Goal: Book appointment/travel/reservation

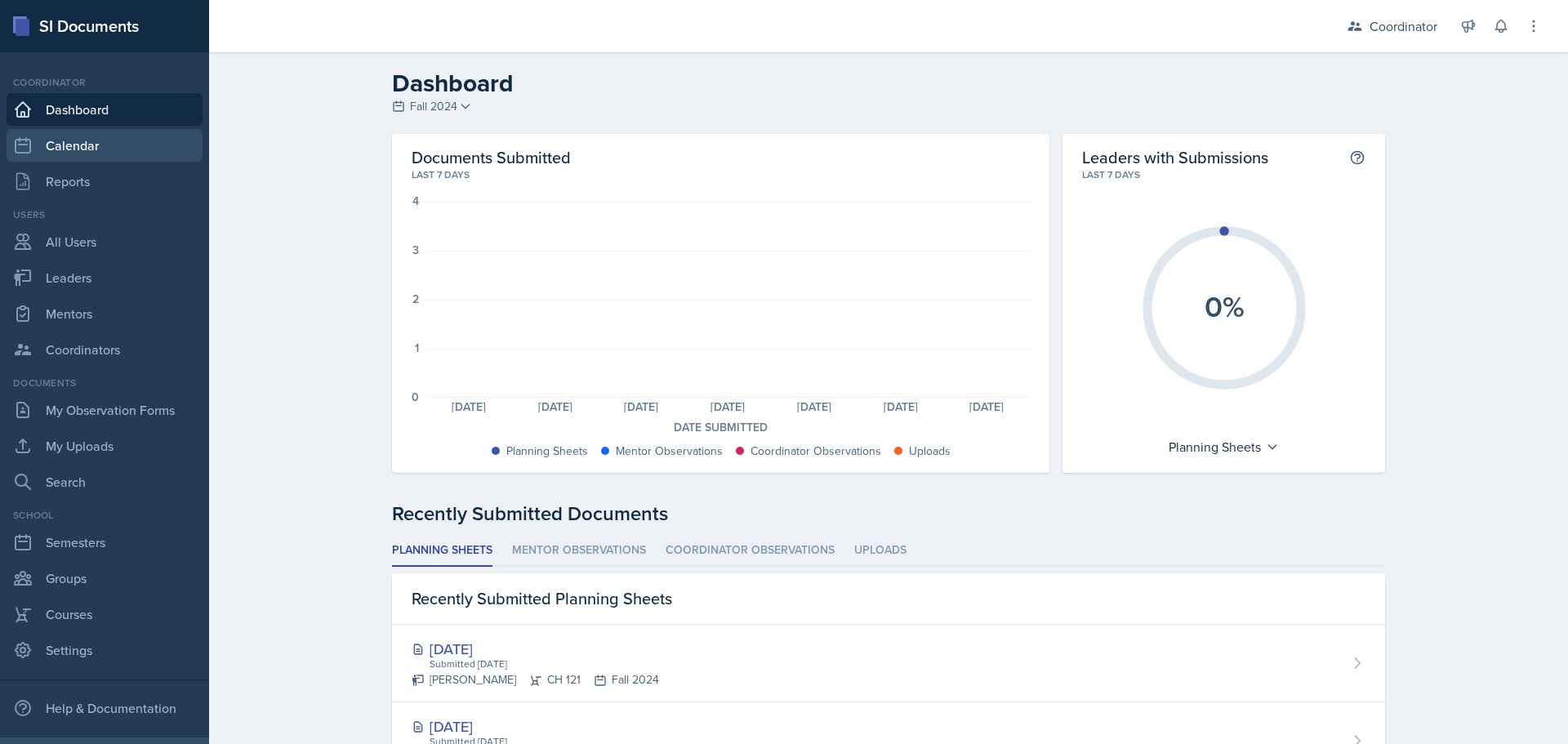
click at [118, 142] on link "Calendar" at bounding box center [104, 145] width 196 height 33
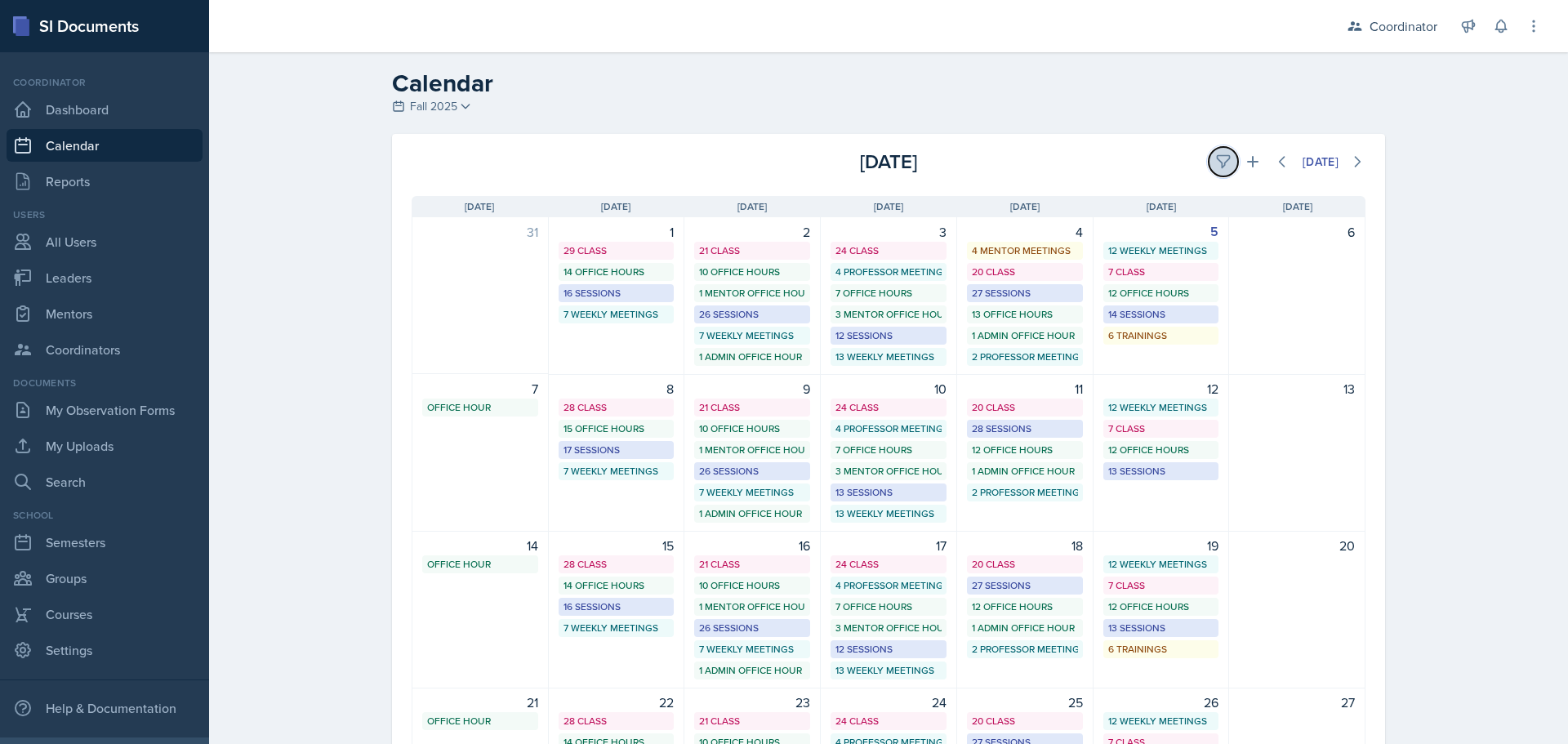
drag, startPoint x: 1226, startPoint y: 166, endPoint x: 1207, endPoint y: 167, distance: 19.0
click at [1224, 166] on button at bounding box center [1223, 162] width 29 height 29
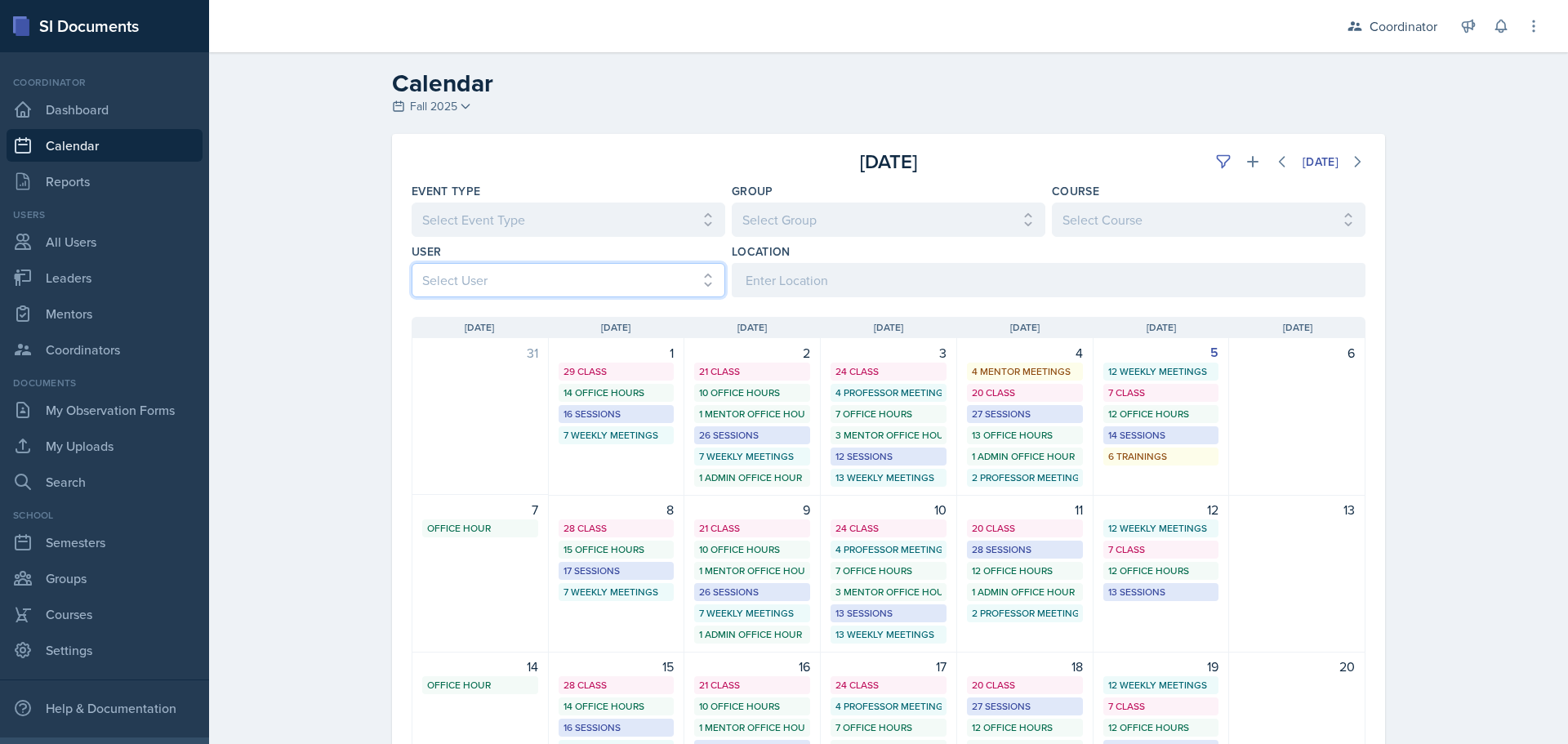
click at [463, 274] on select "Select User All [PERSON_NAME] [PERSON_NAME] [PERSON_NAME] [PERSON_NAME] [PERSON…" at bounding box center [569, 280] width 313 height 35
select select "e1f64496-de37-4055-b050-68d5dd583de1"
click at [412, 263] on select "Select User All [PERSON_NAME] [PERSON_NAME] [PERSON_NAME] [PERSON_NAME] [PERSON…" at bounding box center [569, 280] width 313 height 35
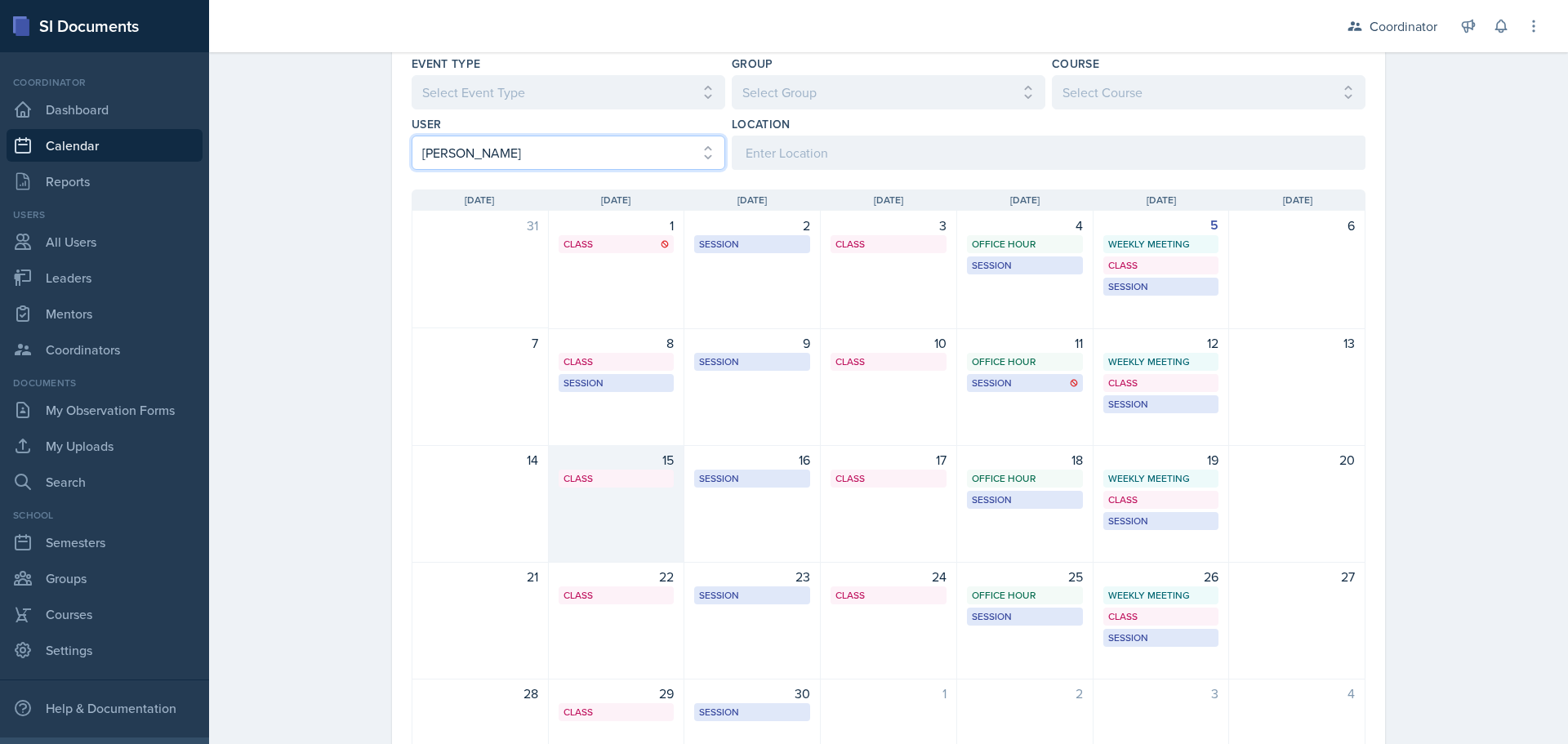
scroll to position [238, 0]
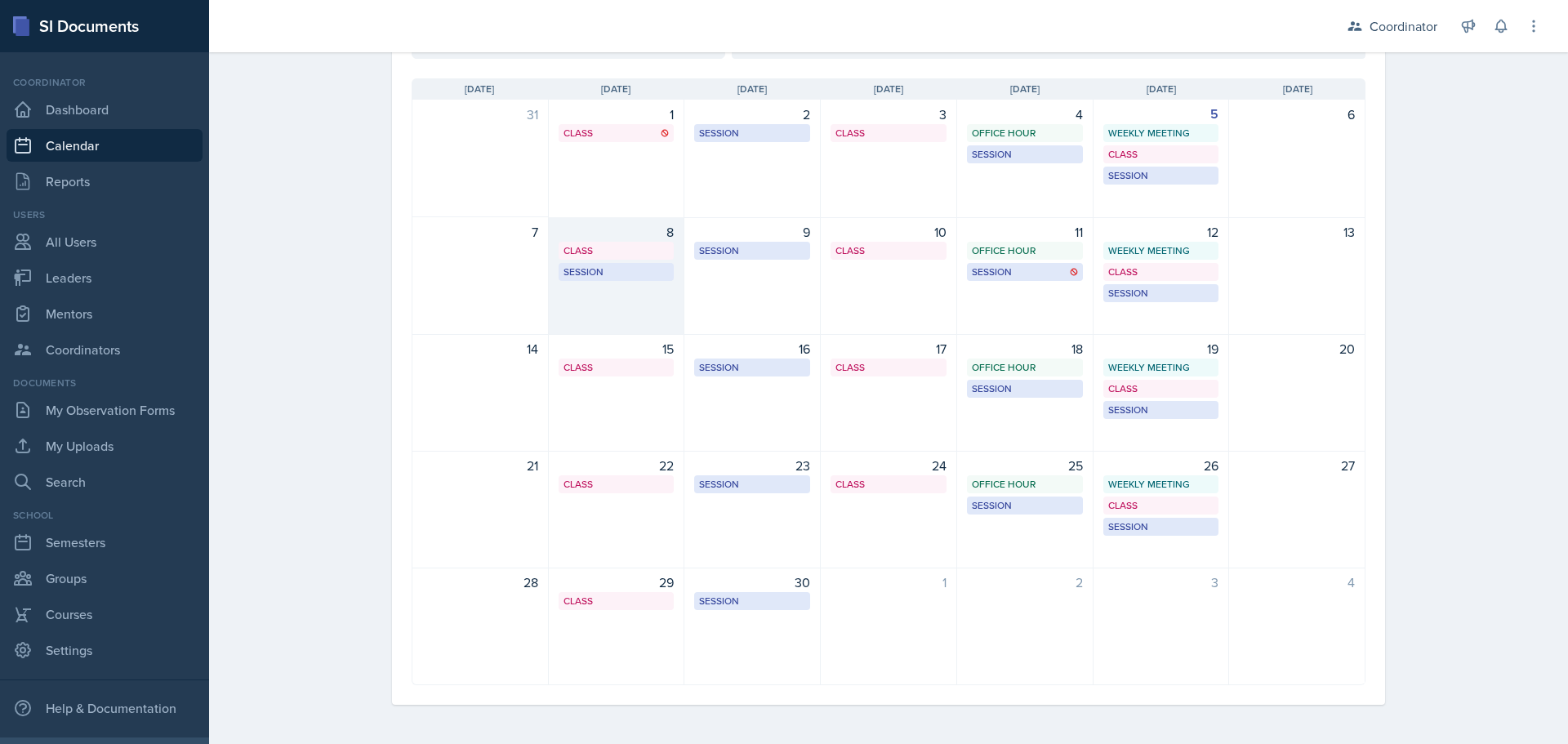
click at [582, 309] on div "8 Class MSB 100 1:00 PM - 1:55 PM Session TBD 3:00 PM - 4:00 PM" at bounding box center [617, 276] width 136 height 118
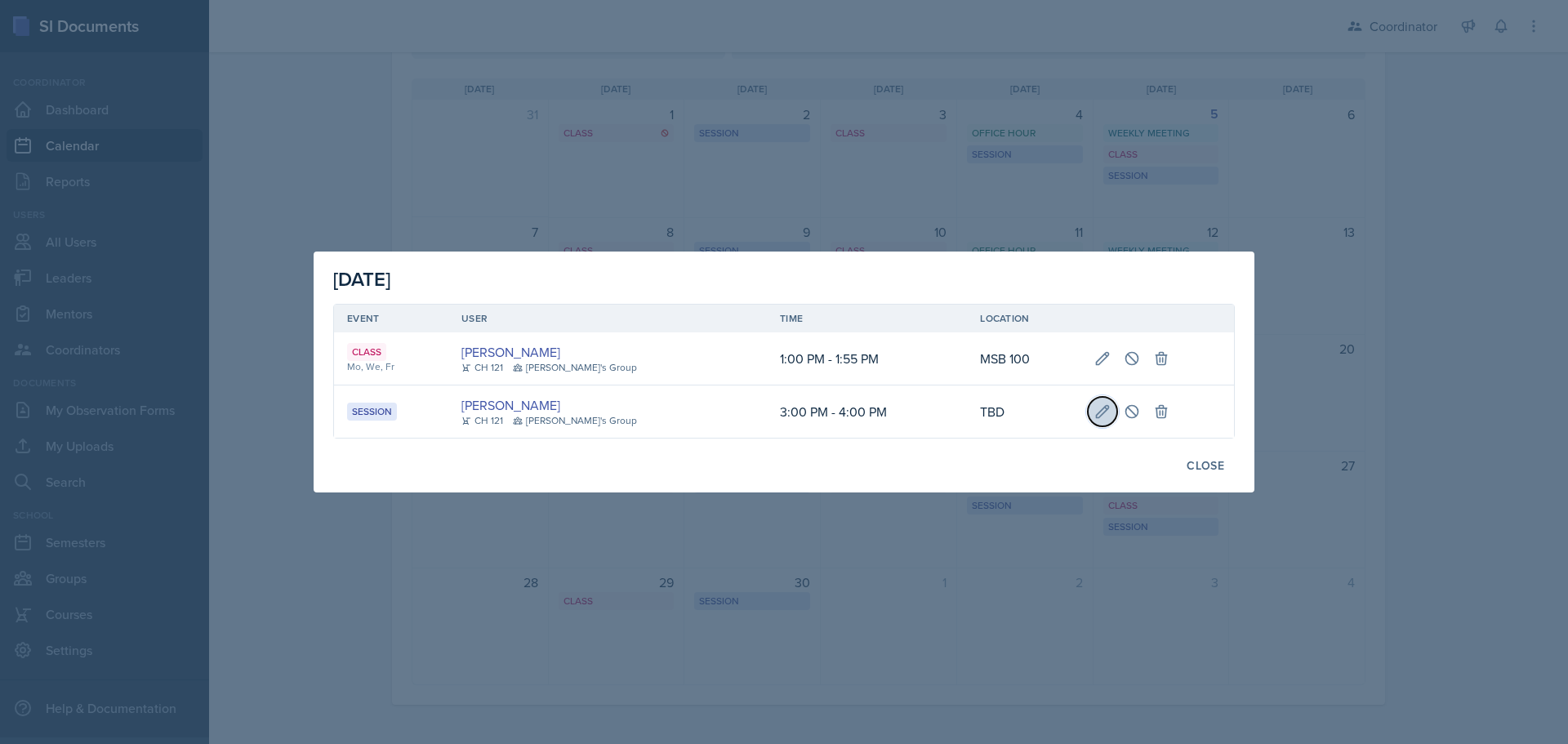
click at [1094, 418] on icon at bounding box center [1102, 411] width 16 height 16
type input "[DATE]"
select select "3"
select select "0"
select select "PM"
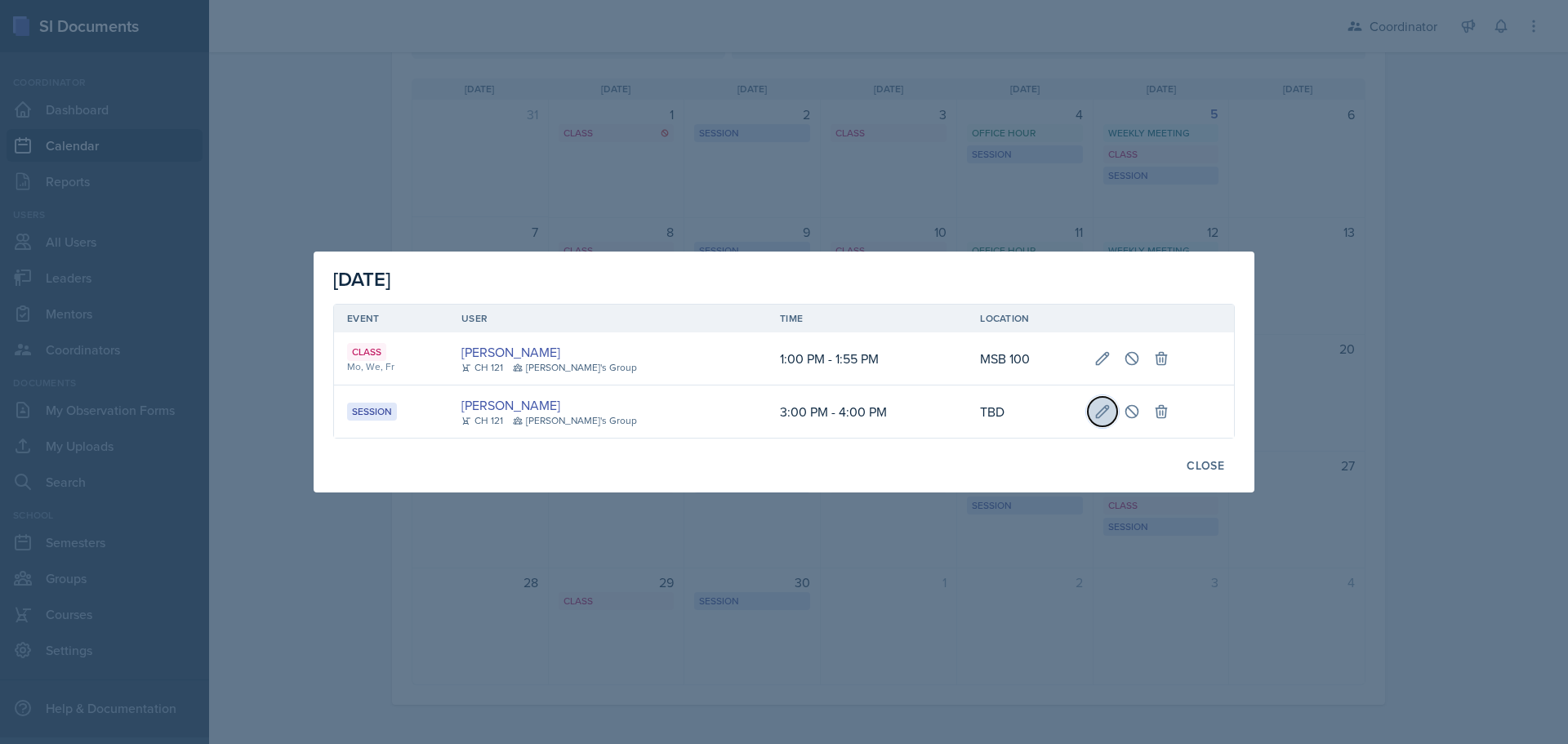
select select "4"
select select "0"
select select "PM"
type input "TBD"
select select "30b582fb-8ac9-49fb-a214-1fb047ccc295"
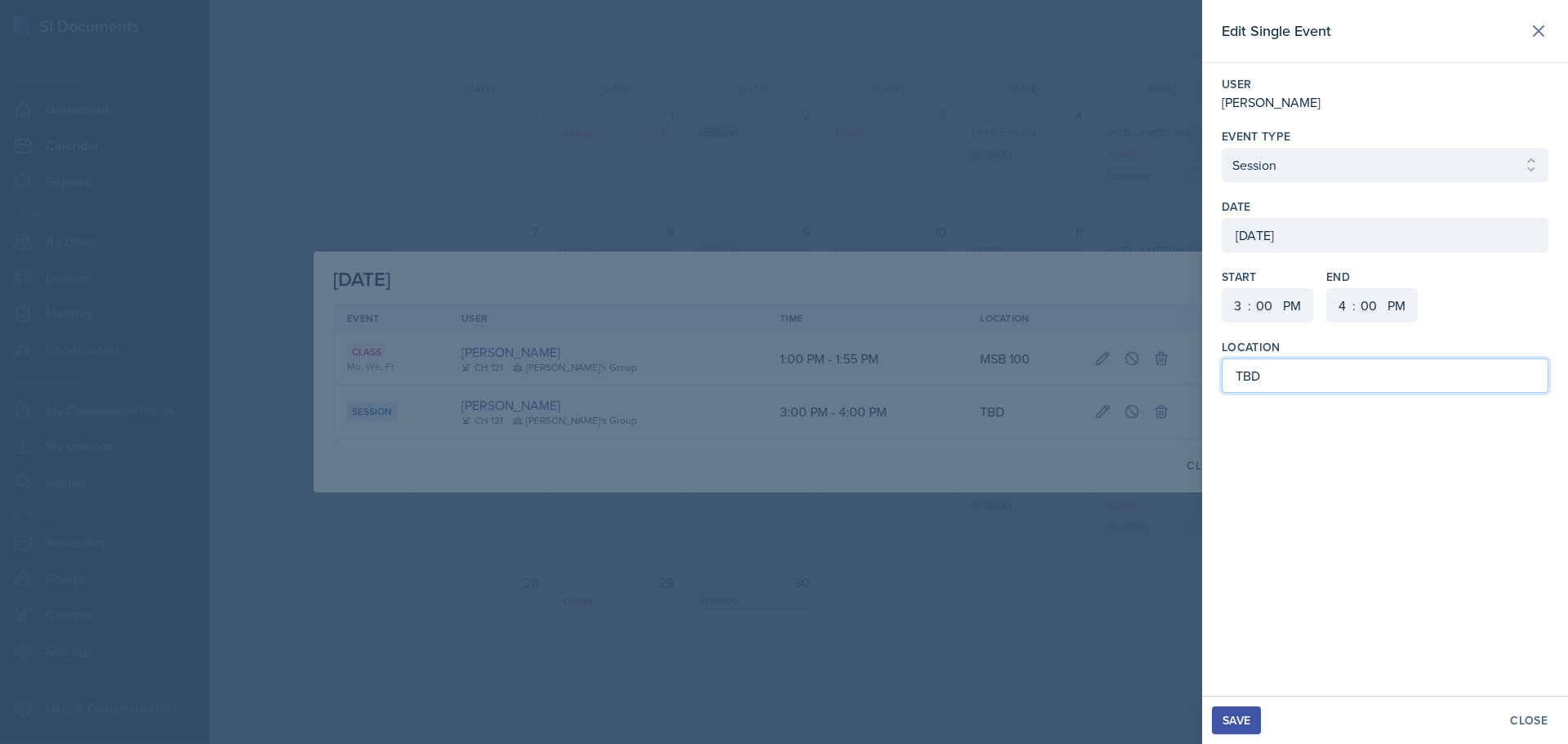
click at [1373, 380] on input "TBD" at bounding box center [1385, 376] width 327 height 35
type input "T"
type input "MOR 294"
click at [1237, 727] on div "Save" at bounding box center [1236, 720] width 28 height 13
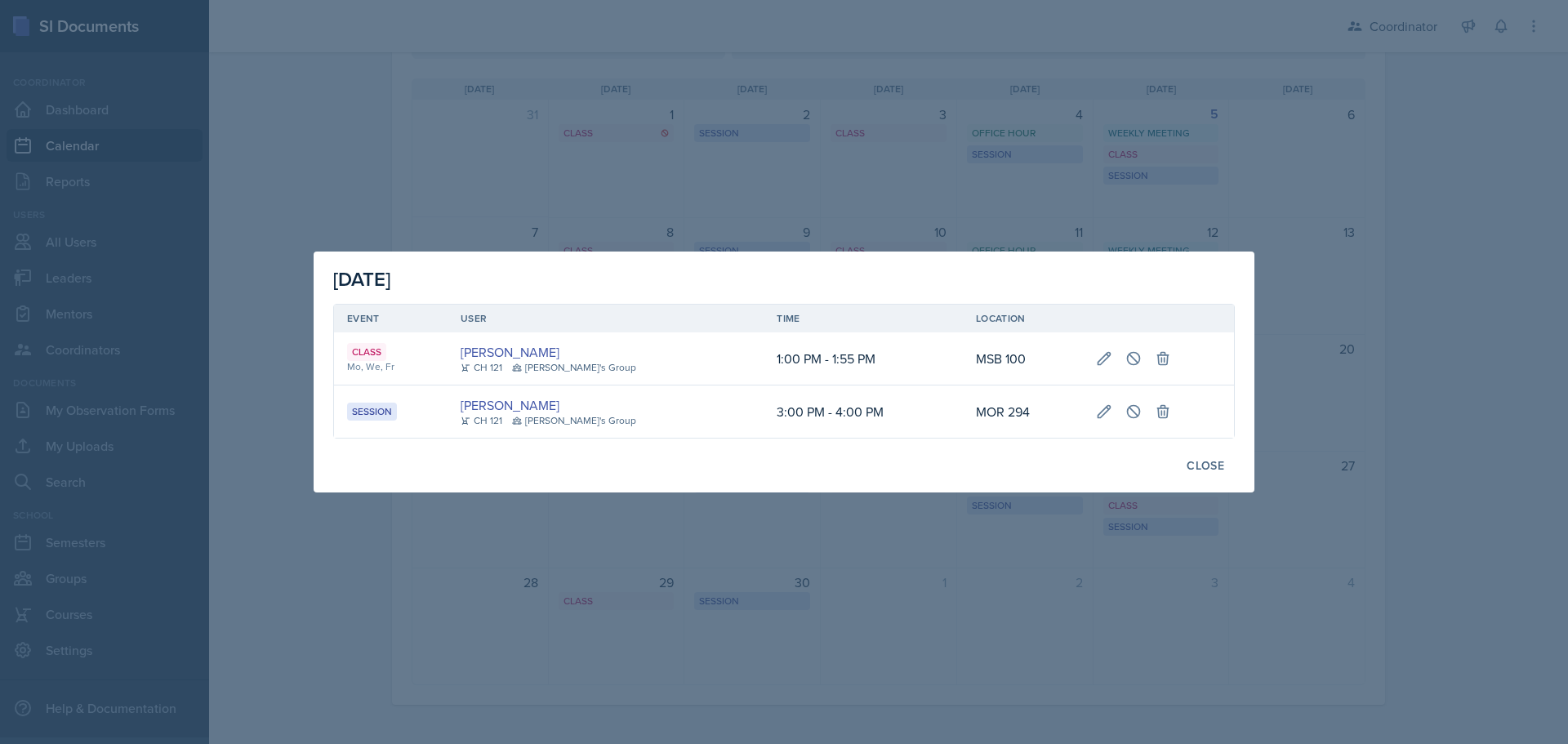
click at [1319, 195] on div at bounding box center [784, 372] width 1568 height 744
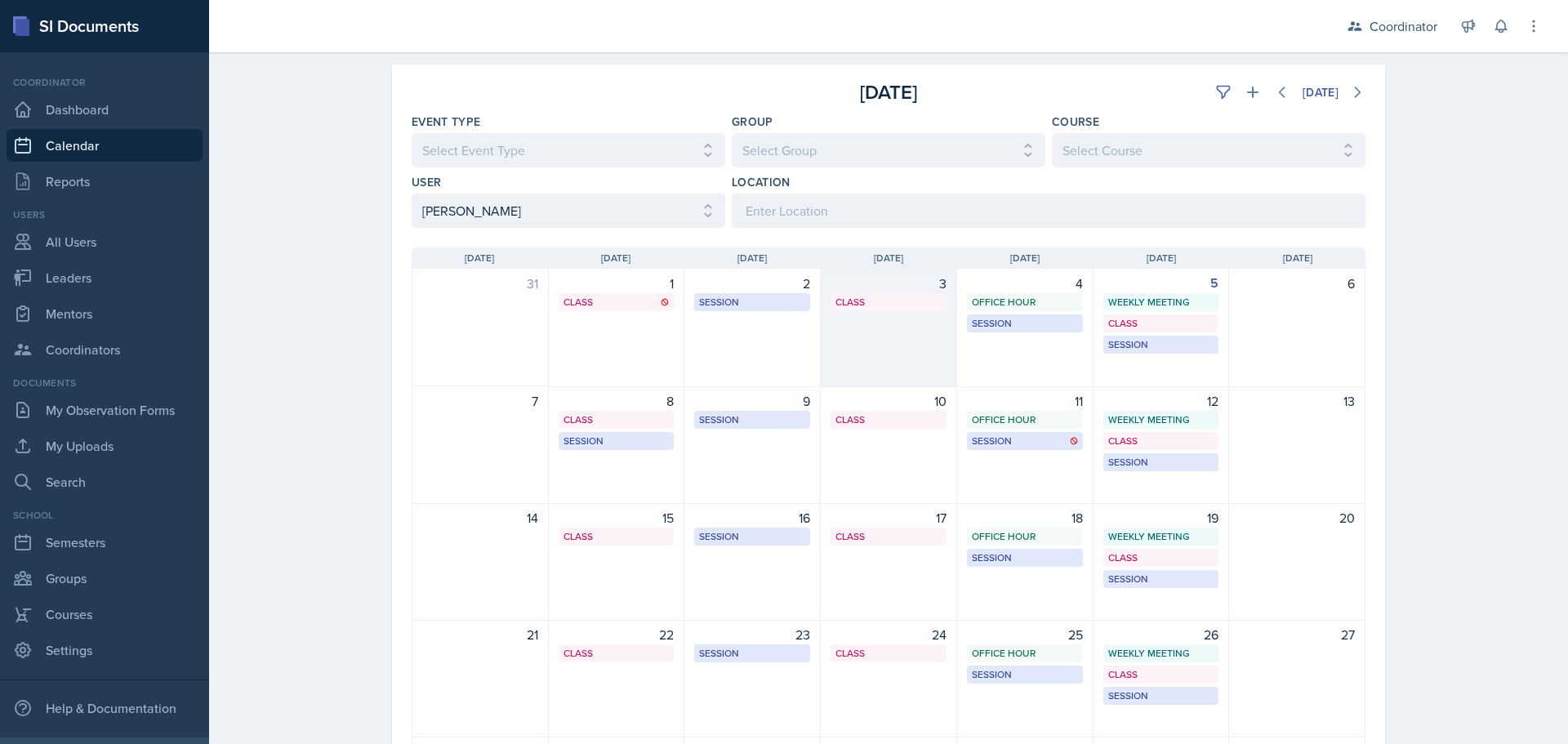
scroll to position [0, 0]
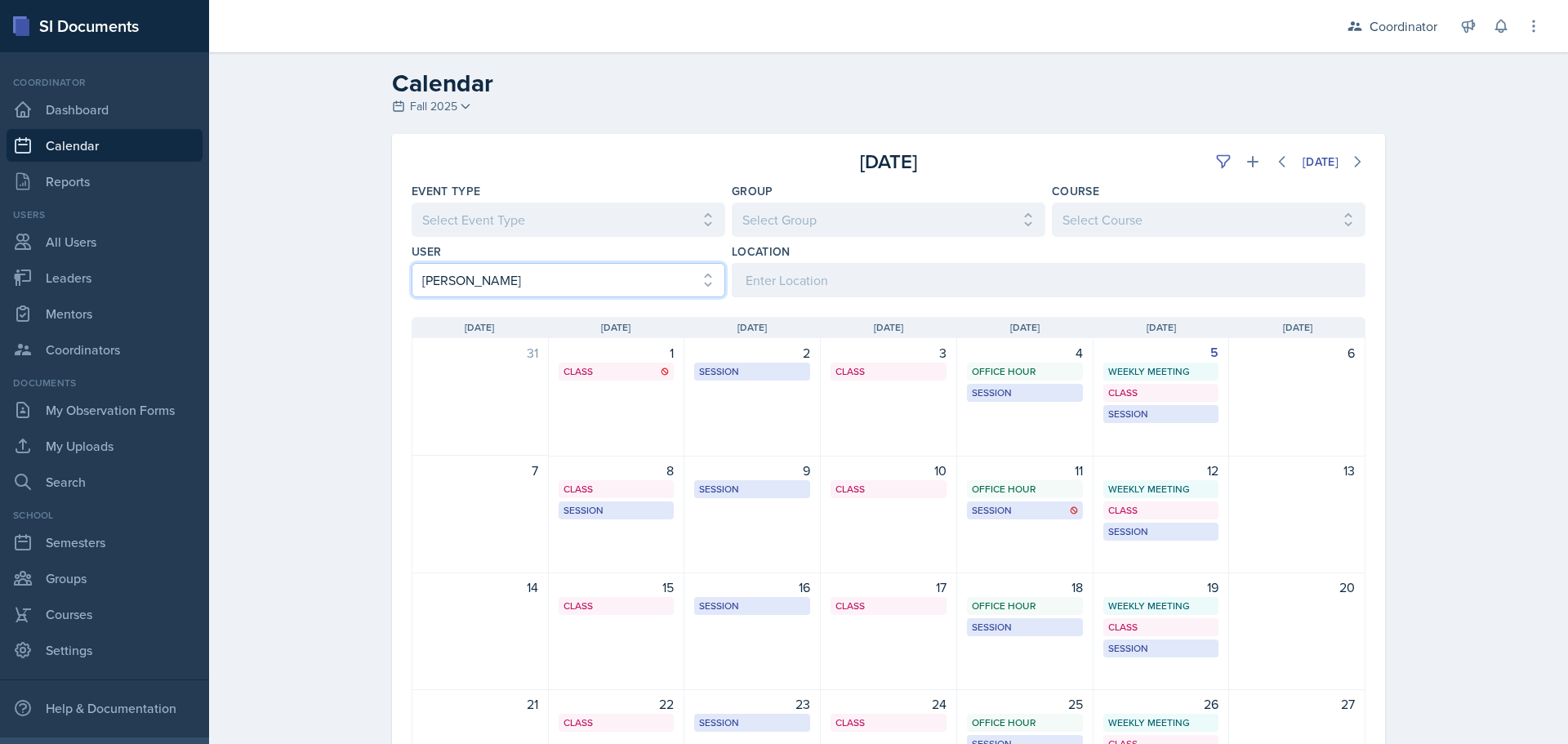
click at [594, 286] on select "Select User All [PERSON_NAME] [PERSON_NAME] [PERSON_NAME] [PERSON_NAME] [PERSON…" at bounding box center [569, 280] width 313 height 35
select select
click at [412, 263] on select "Select User All [PERSON_NAME] [PERSON_NAME] [PERSON_NAME] [PERSON_NAME] [PERSON…" at bounding box center [569, 280] width 313 height 35
